Goal: Information Seeking & Learning: Compare options

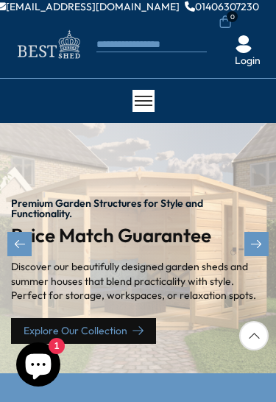
click at [137, 333] on icon "1 / 2" at bounding box center [137, 330] width 11 height 11
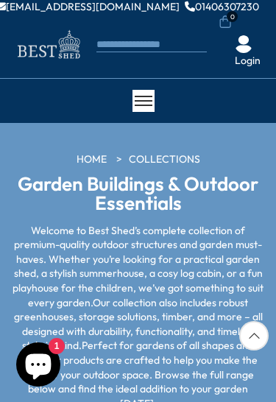
click at [144, 110] on div at bounding box center [143, 101] width 22 height 22
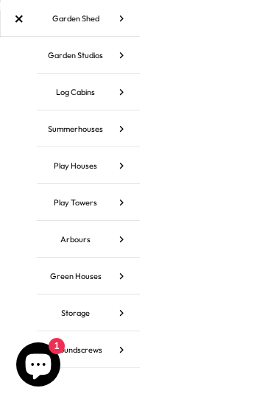
click at [124, 132] on icon at bounding box center [121, 128] width 37 height 37
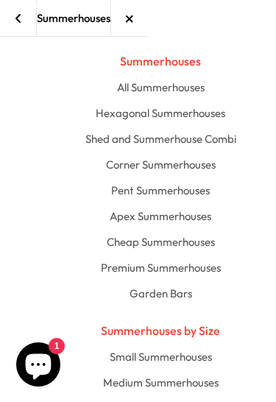
click at [192, 171] on link "Corner Summerhouses" at bounding box center [161, 165] width 732 height 26
click at [219, 269] on link "Premium Summerhouses" at bounding box center [161, 268] width 732 height 26
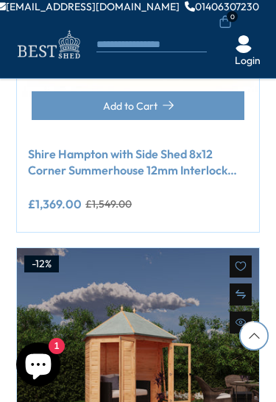
scroll to position [3975, 0]
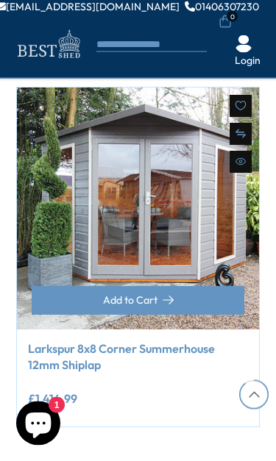
scroll to position [4145, 0]
click at [188, 401] on link "→" at bounding box center [189, 468] width 21 height 22
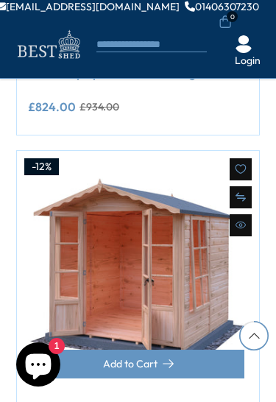
scroll to position [4080, 0]
